Goal: Transaction & Acquisition: Purchase product/service

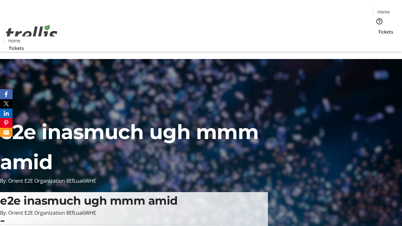
click at [379, 29] on span "Tickets" at bounding box center [386, 32] width 15 height 7
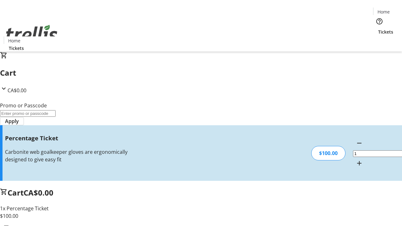
type input "FOO"
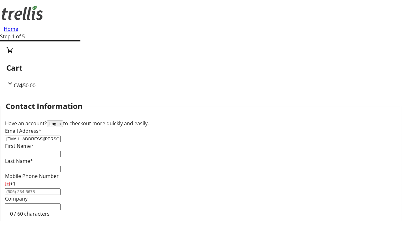
type input "[EMAIL_ADDRESS][PERSON_NAME][DOMAIN_NAME]"
type input "Breanne"
type input "[PERSON_NAME]"
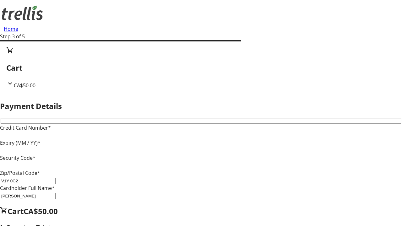
type input "V1Y 0C2"
